Goal: Task Accomplishment & Management: Manage account settings

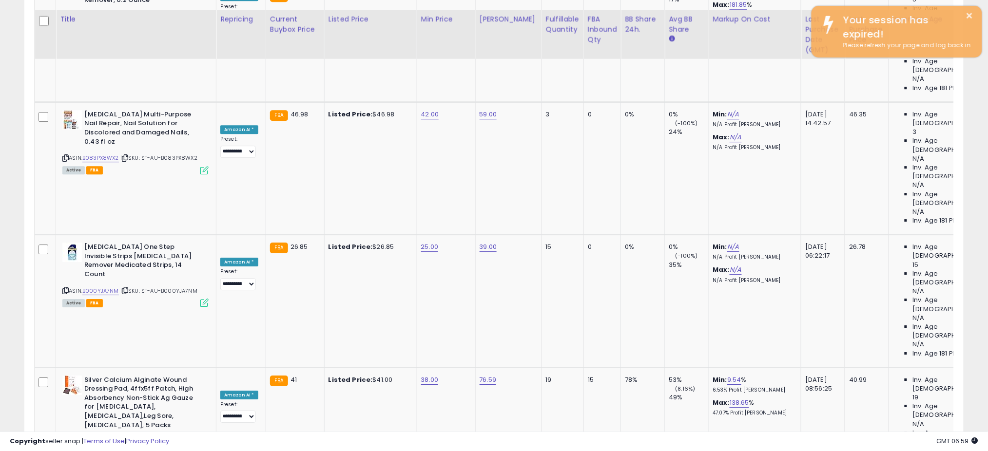
scroll to position [1292, 0]
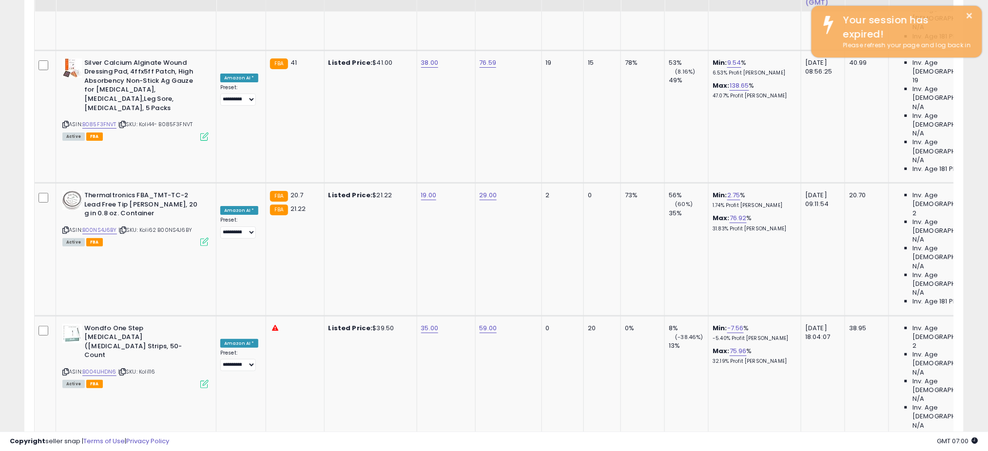
scroll to position [1184, 0]
